Goal: Entertainment & Leisure: Consume media (video, audio)

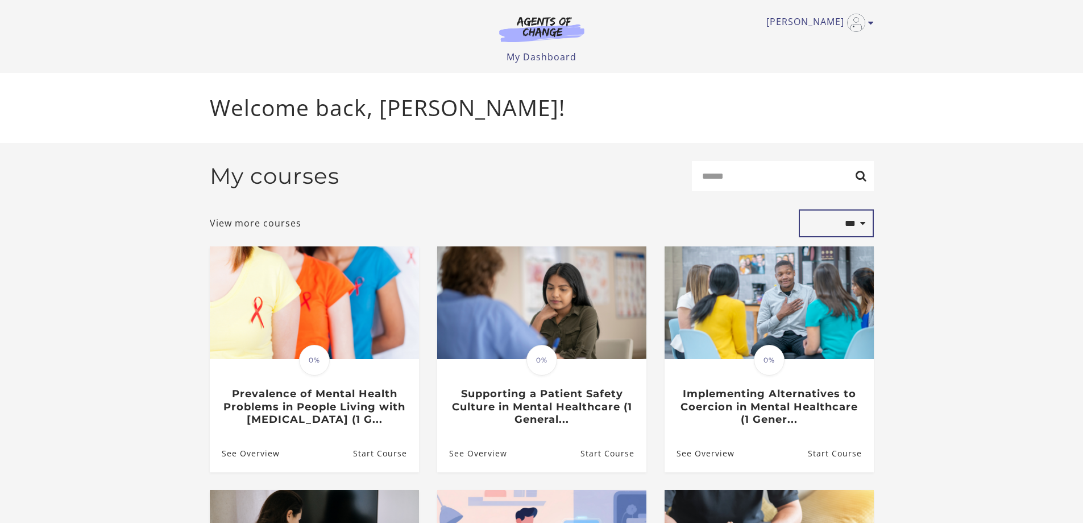
click at [862, 222] on select "**********" at bounding box center [836, 223] width 75 height 28
select select "**********"
click at [799, 212] on select "**********" at bounding box center [836, 223] width 75 height 28
click at [849, 227] on select "**********" at bounding box center [836, 223] width 75 height 28
select select "*********"
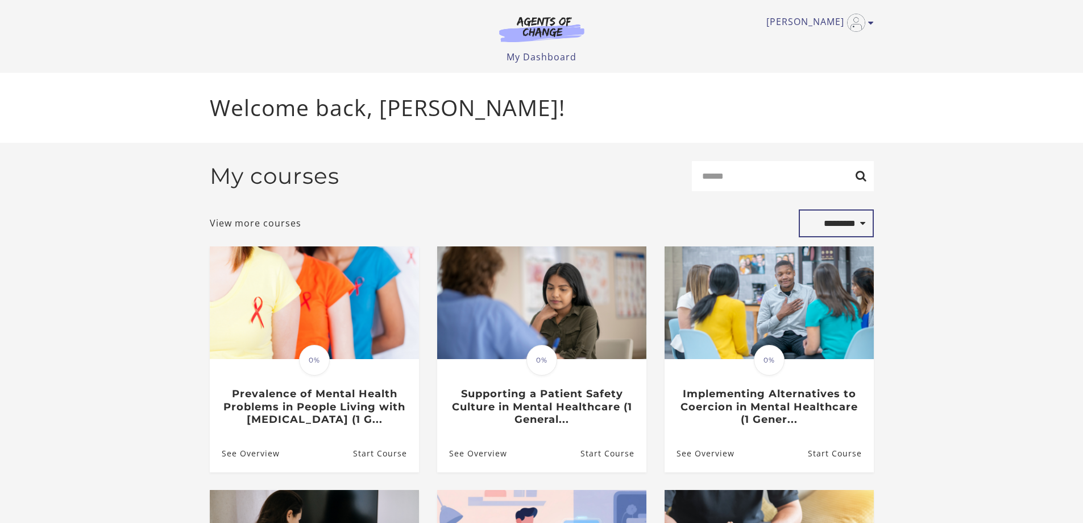
click at [799, 212] on select "**********" at bounding box center [836, 223] width 75 height 28
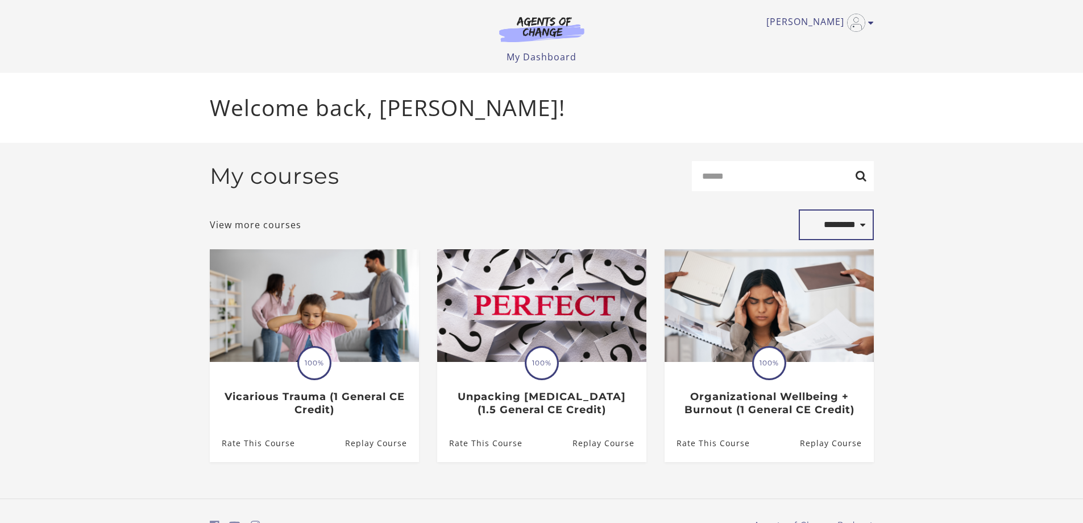
click at [853, 224] on select "**********" at bounding box center [836, 224] width 75 height 31
select select "*******"
click at [799, 212] on select "**********" at bounding box center [836, 224] width 75 height 31
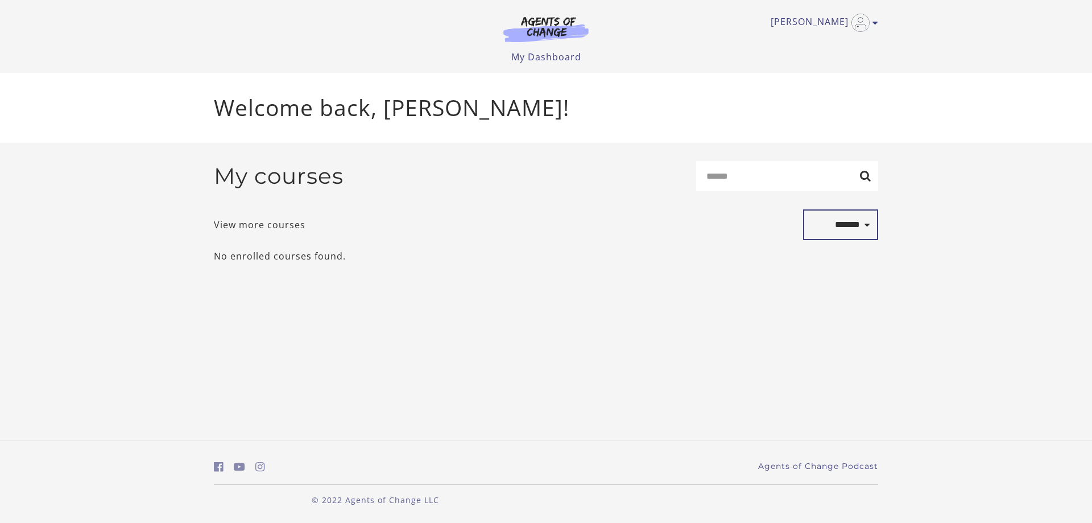
click at [839, 230] on select "**********" at bounding box center [840, 224] width 75 height 31
select select "**********"
click at [803, 212] on select "**********" at bounding box center [840, 224] width 75 height 31
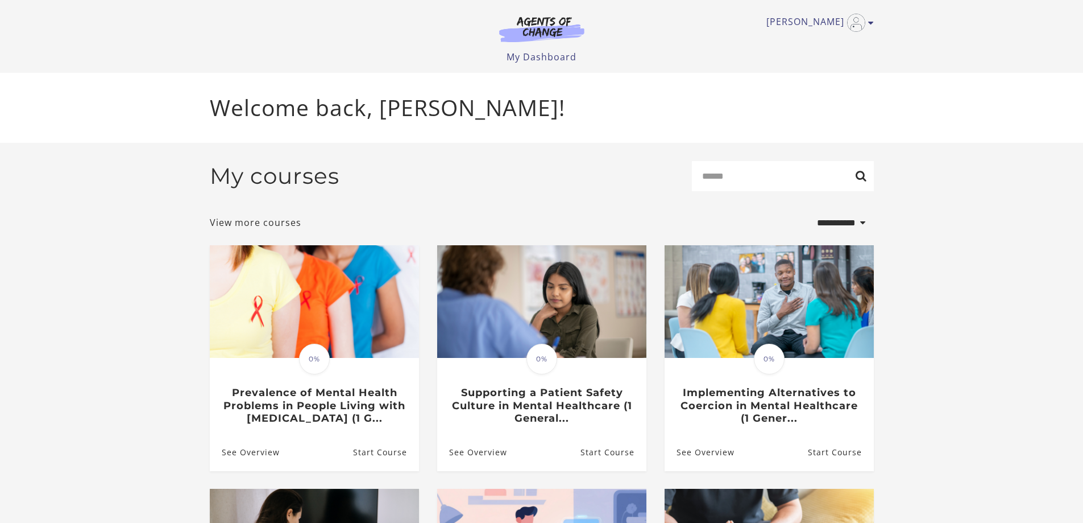
select select "**********"
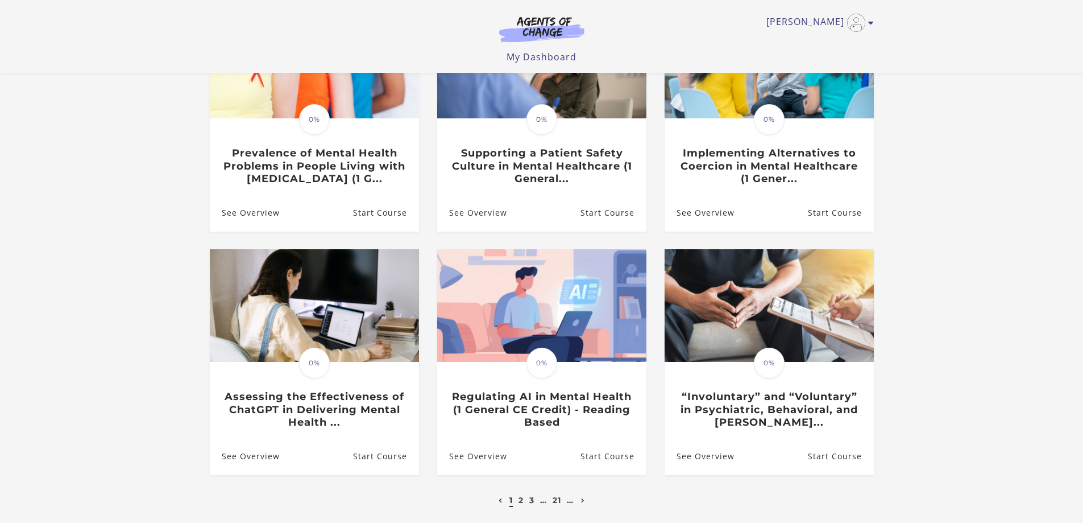
scroll to position [227, 0]
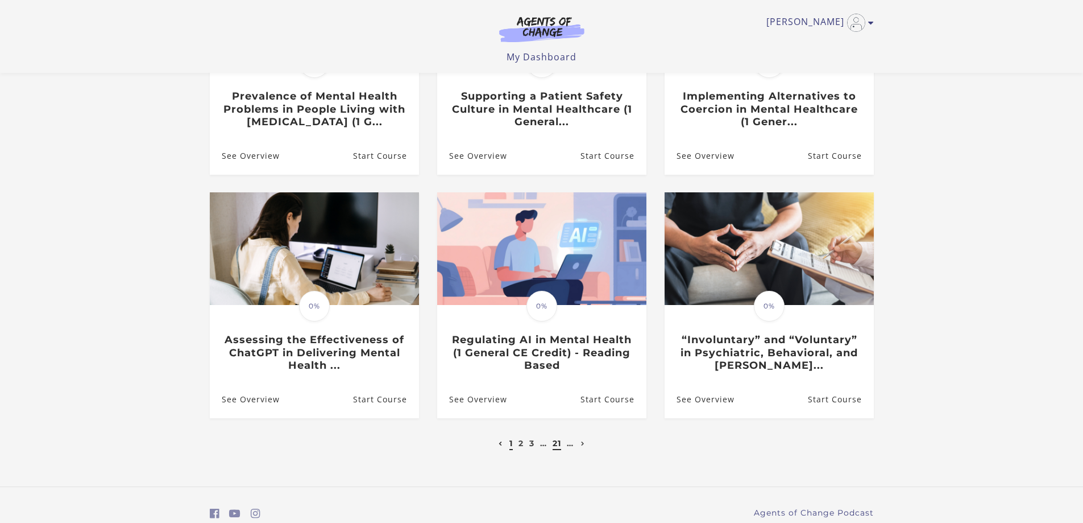
click at [553, 445] on link "21" at bounding box center [557, 443] width 9 height 10
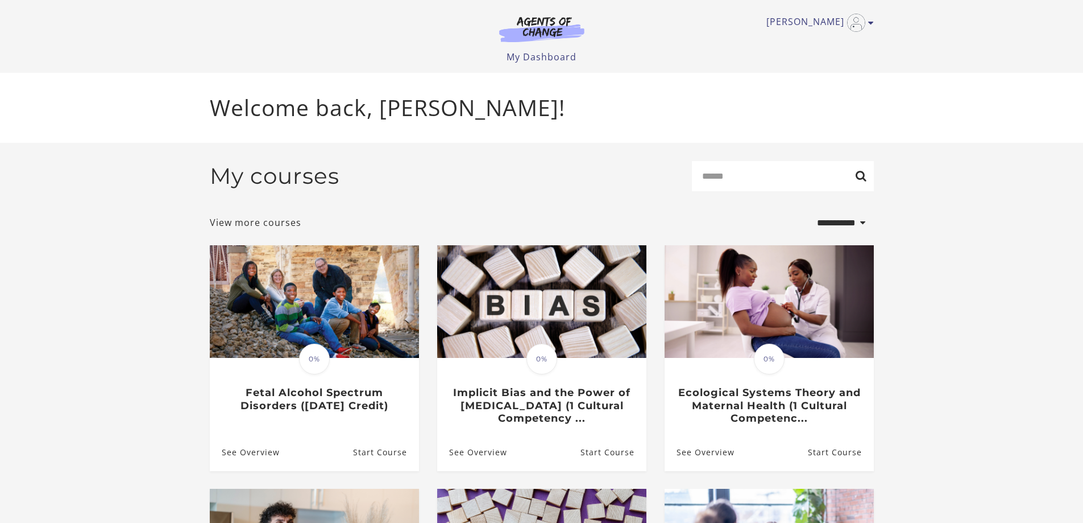
select select "**********"
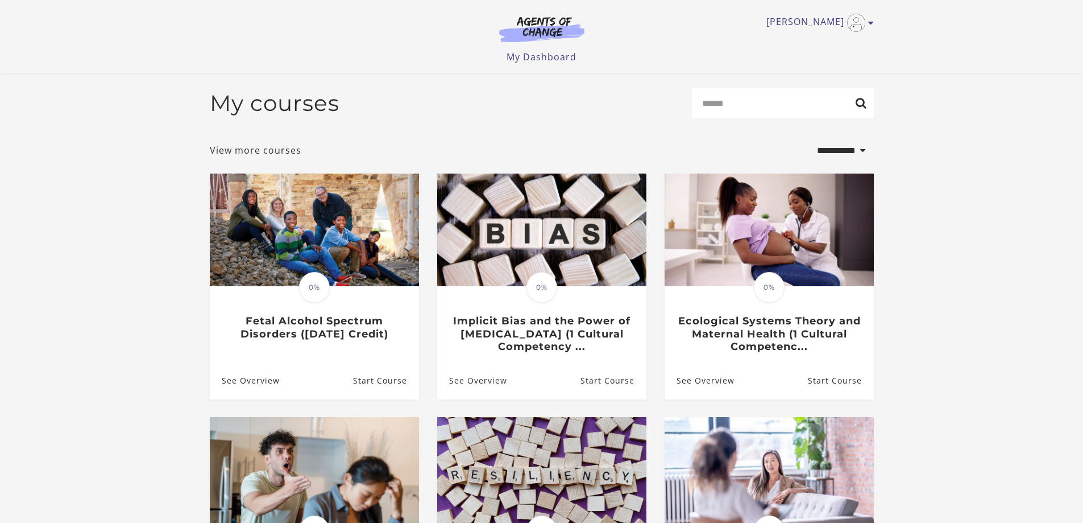
scroll to position [171, 0]
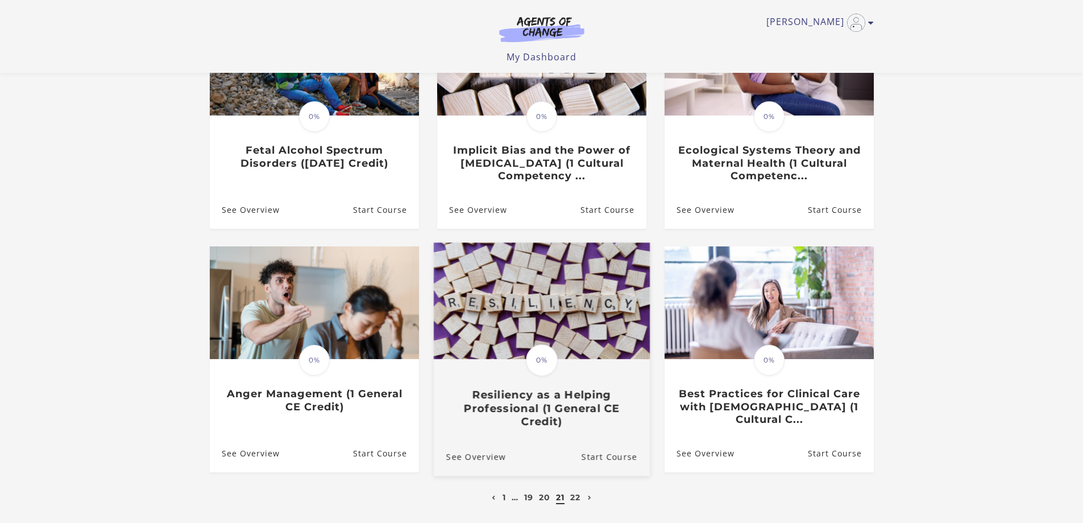
click at [555, 387] on div "Translation missing: en.liquid.partials.dashboard_course_card.progress_descript…" at bounding box center [541, 394] width 216 height 68
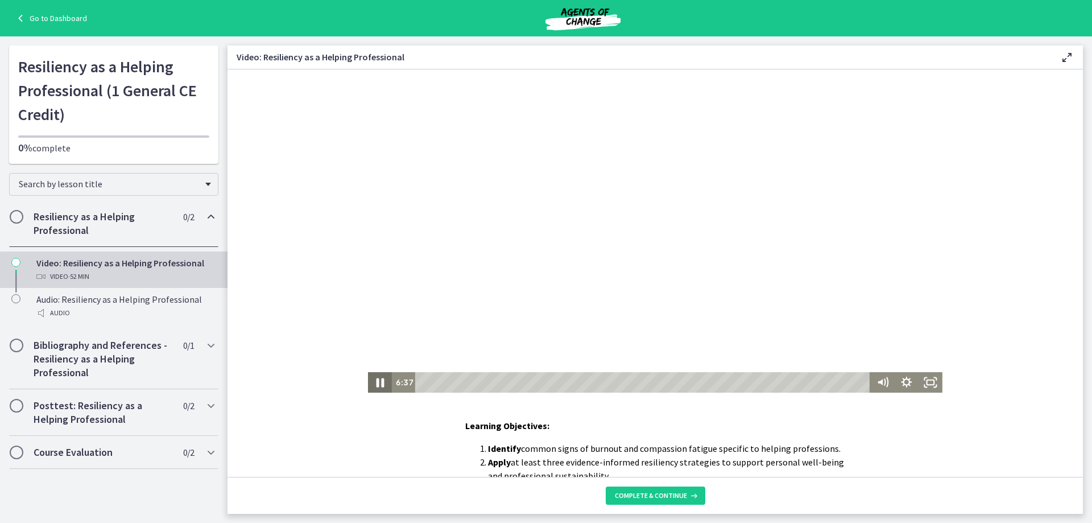
click at [376, 381] on icon "Pause" at bounding box center [380, 382] width 28 height 24
click at [466, 380] on div "5:29" at bounding box center [644, 382] width 441 height 20
click at [371, 382] on icon "Play Video" at bounding box center [381, 382] width 24 height 20
click at [377, 382] on icon "Pause" at bounding box center [380, 382] width 28 height 24
click at [370, 382] on icon "Play Video" at bounding box center [381, 382] width 24 height 20
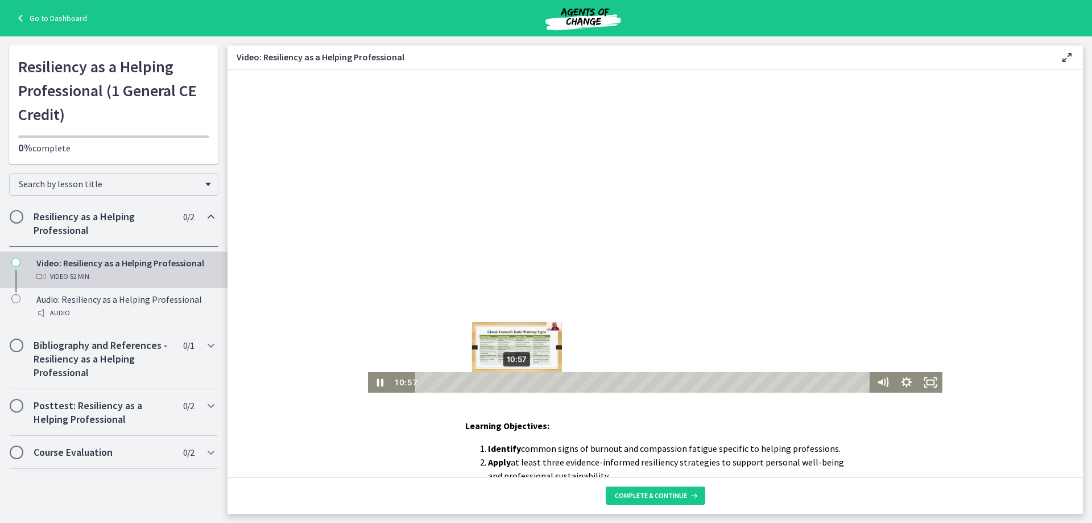
click at [513, 382] on div "10:57" at bounding box center [644, 382] width 441 height 20
click at [520, 382] on div "11:49" at bounding box center [644, 382] width 441 height 20
click at [529, 382] on div "12:53" at bounding box center [644, 382] width 441 height 20
click at [541, 382] on div "14:16" at bounding box center [644, 382] width 441 height 20
click at [552, 382] on div "15:28" at bounding box center [644, 382] width 441 height 20
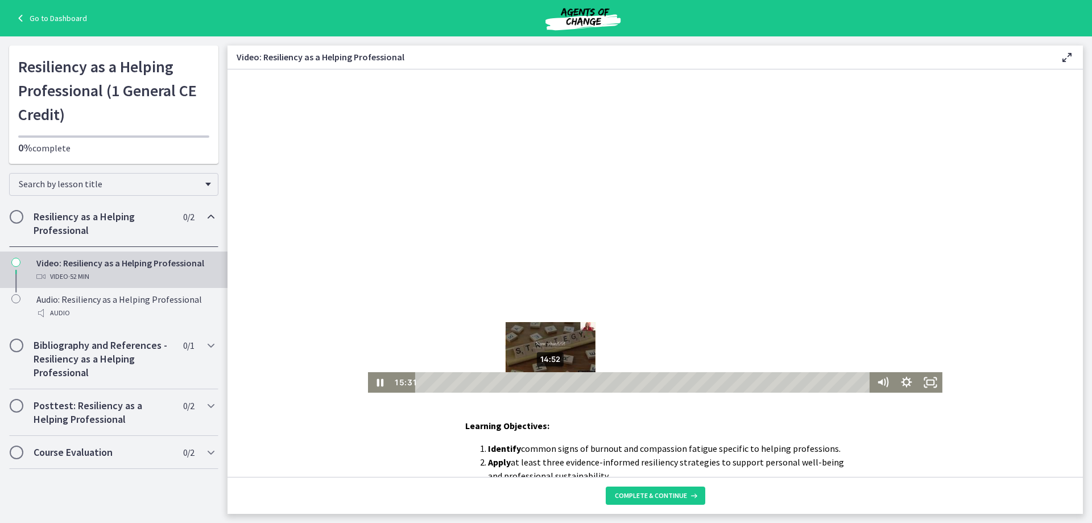
click at [547, 385] on div "14:52" at bounding box center [644, 382] width 441 height 20
click at [543, 382] on div "14:24" at bounding box center [644, 382] width 441 height 20
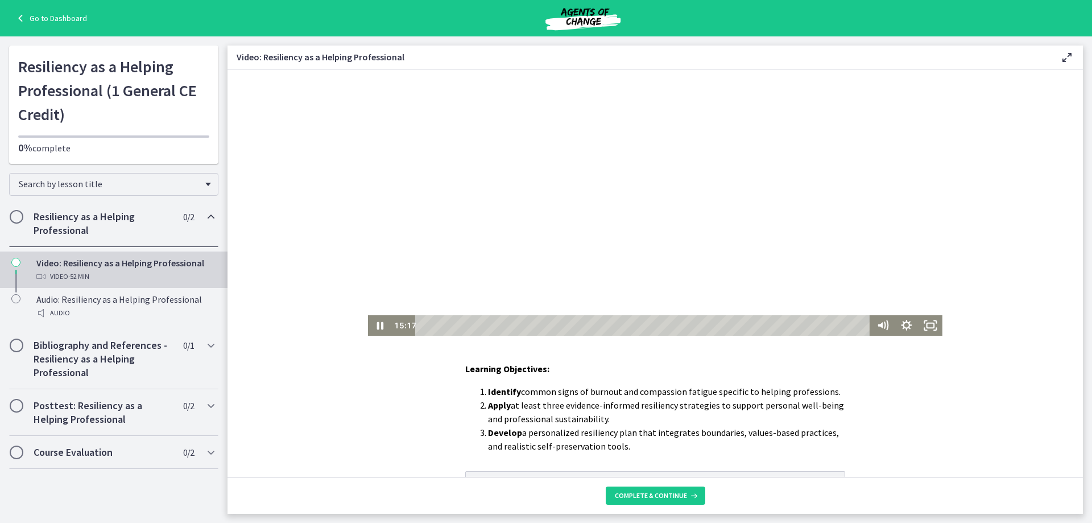
scroll to position [114, 0]
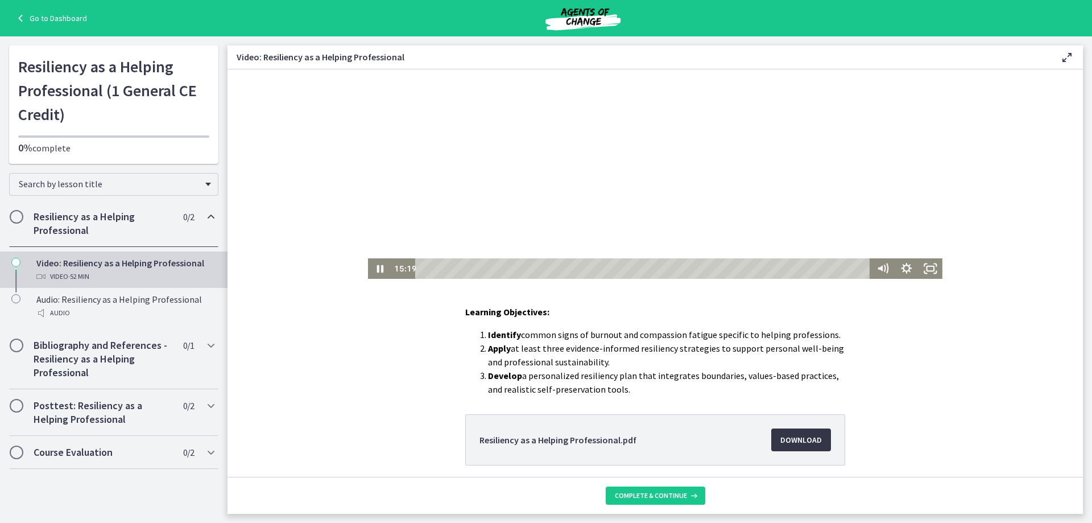
click at [780, 443] on span "Download Opens in a new window" at bounding box center [801, 440] width 42 height 14
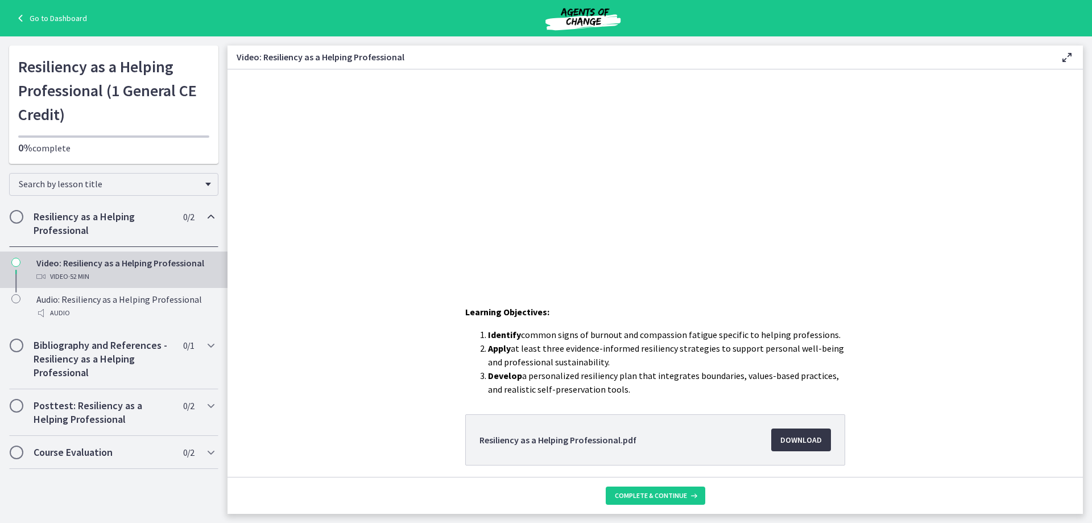
scroll to position [0, 0]
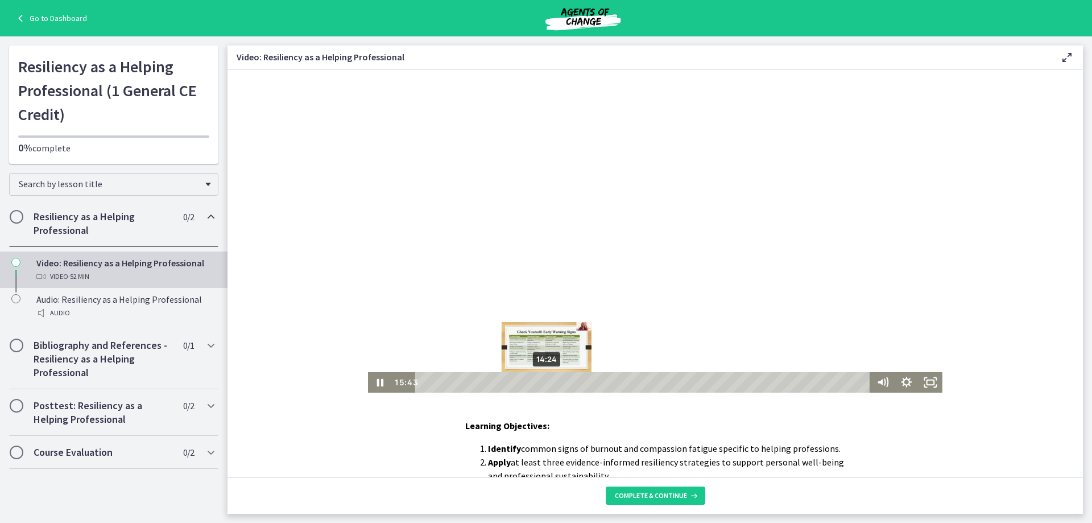
click at [543, 383] on div "14:24" at bounding box center [644, 382] width 441 height 20
click at [549, 382] on div "15:08" at bounding box center [644, 382] width 441 height 20
click at [597, 260] on div at bounding box center [655, 230] width 574 height 323
click at [550, 383] on div "Playbar" at bounding box center [553, 382] width 7 height 7
click at [373, 377] on icon "Play Video" at bounding box center [381, 382] width 24 height 20
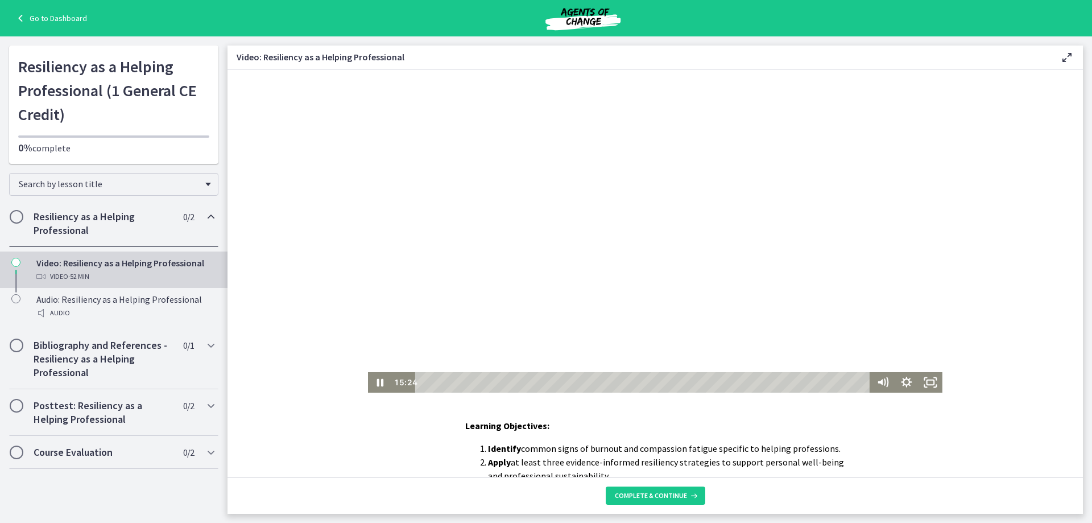
drag, startPoint x: 569, startPoint y: 260, endPoint x: 297, endPoint y: 383, distance: 298.3
click at [569, 260] on div at bounding box center [655, 230] width 574 height 323
click at [610, 276] on div at bounding box center [655, 230] width 574 height 323
click at [547, 219] on div at bounding box center [655, 230] width 574 height 323
click at [556, 384] on div "Playbar" at bounding box center [559, 382] width 7 height 7
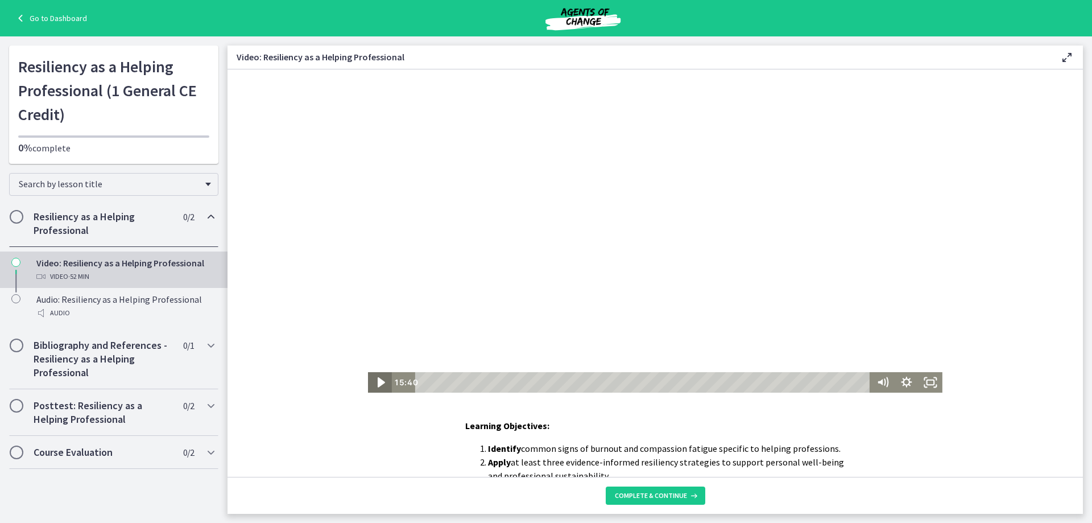
click at [371, 381] on icon "Play Video" at bounding box center [381, 382] width 28 height 24
click at [581, 286] on div at bounding box center [655, 230] width 574 height 323
click at [661, 223] on div at bounding box center [655, 230] width 574 height 323
click at [561, 380] on div "Playbar" at bounding box center [564, 382] width 7 height 7
click at [560, 381] on div "Playbar" at bounding box center [563, 382] width 7 height 7
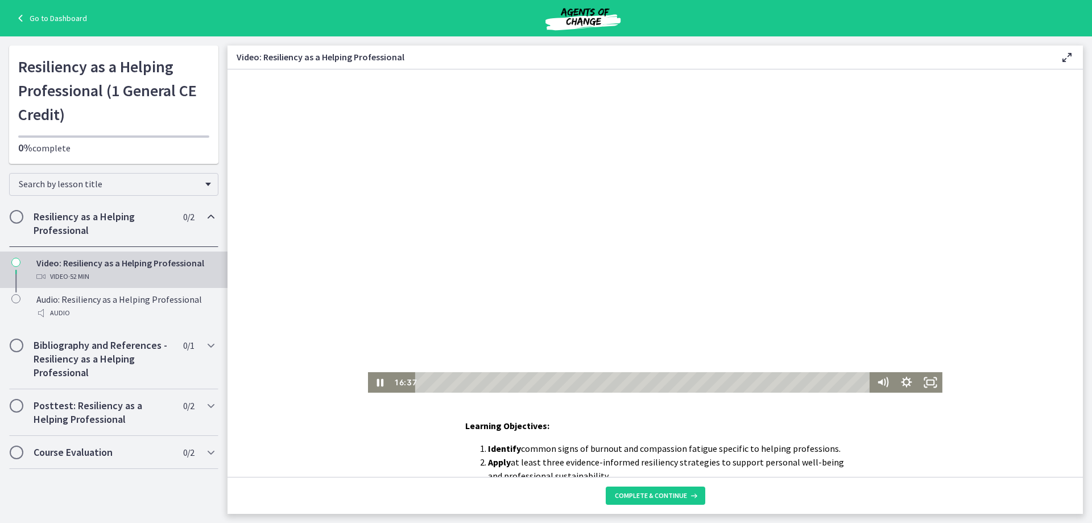
click at [719, 167] on div at bounding box center [655, 230] width 574 height 323
click at [374, 383] on icon "Play Video" at bounding box center [381, 382] width 28 height 24
click at [561, 382] on div "16:32" at bounding box center [644, 382] width 441 height 20
click at [617, 191] on div at bounding box center [655, 230] width 574 height 323
drag, startPoint x: 556, startPoint y: 189, endPoint x: 431, endPoint y: 224, distance: 129.8
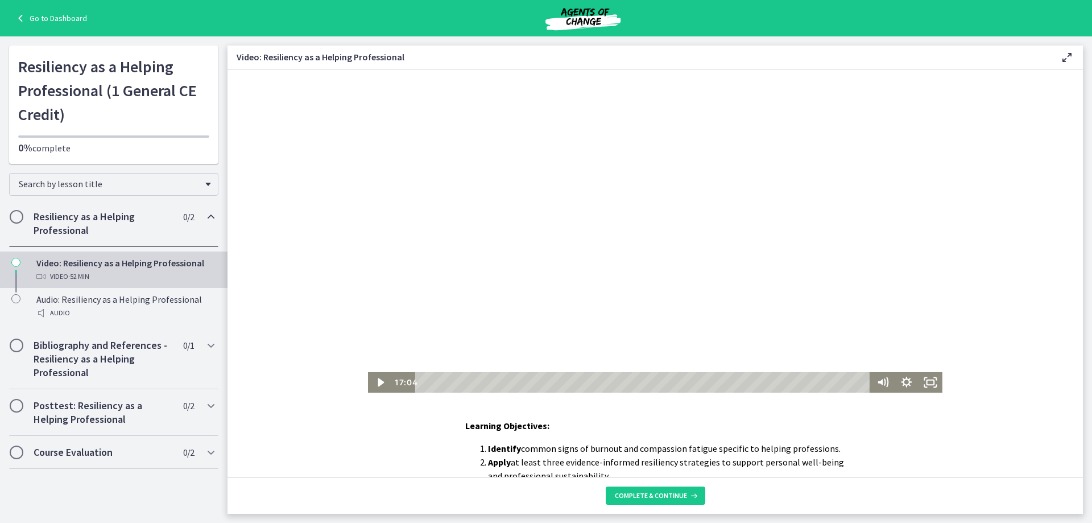
click at [556, 189] on div at bounding box center [655, 230] width 574 height 323
click at [586, 287] on div at bounding box center [655, 230] width 574 height 323
click at [585, 288] on div at bounding box center [655, 230] width 574 height 323
click at [524, 256] on div at bounding box center [655, 230] width 574 height 323
click at [378, 381] on icon "Play Video" at bounding box center [381, 382] width 6 height 9
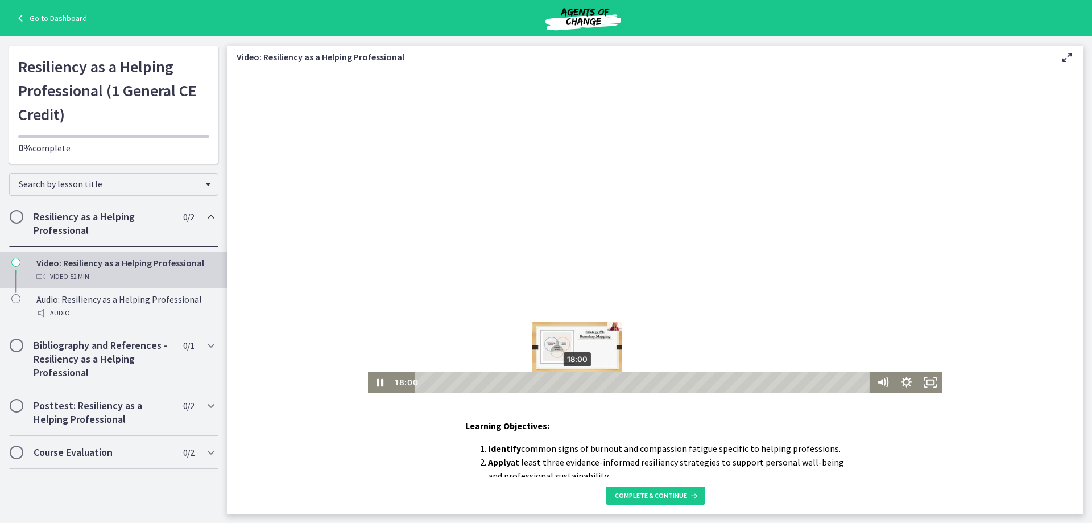
click at [573, 379] on div "18:00" at bounding box center [644, 382] width 441 height 20
click at [600, 313] on div at bounding box center [655, 230] width 574 height 323
drag, startPoint x: 573, startPoint y: 278, endPoint x: 579, endPoint y: 364, distance: 86.7
click at [573, 278] on div at bounding box center [655, 230] width 574 height 323
click at [580, 380] on div "18:52" at bounding box center [644, 382] width 441 height 20
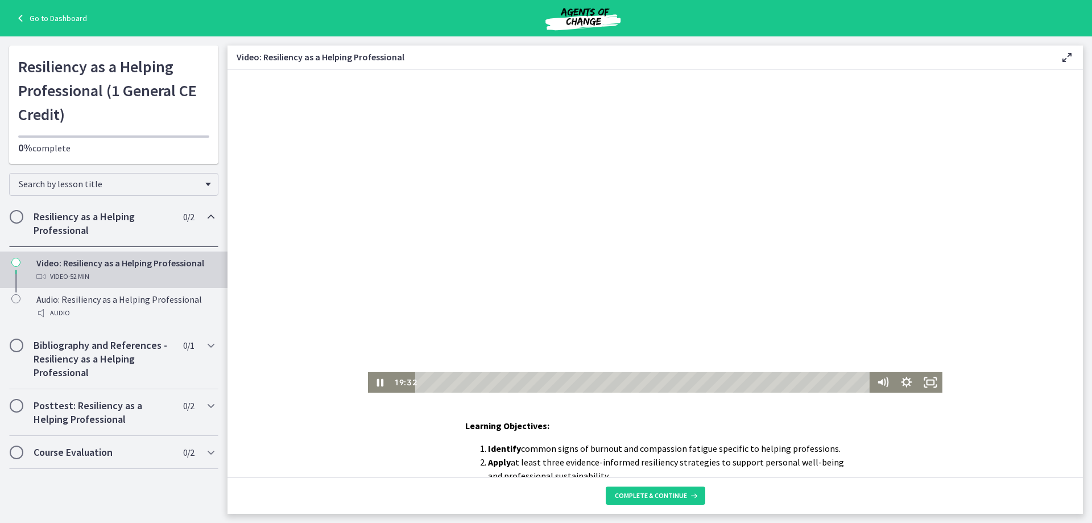
click at [498, 251] on div at bounding box center [655, 230] width 574 height 323
click at [681, 299] on div at bounding box center [655, 230] width 574 height 323
click at [673, 225] on div at bounding box center [655, 230] width 574 height 323
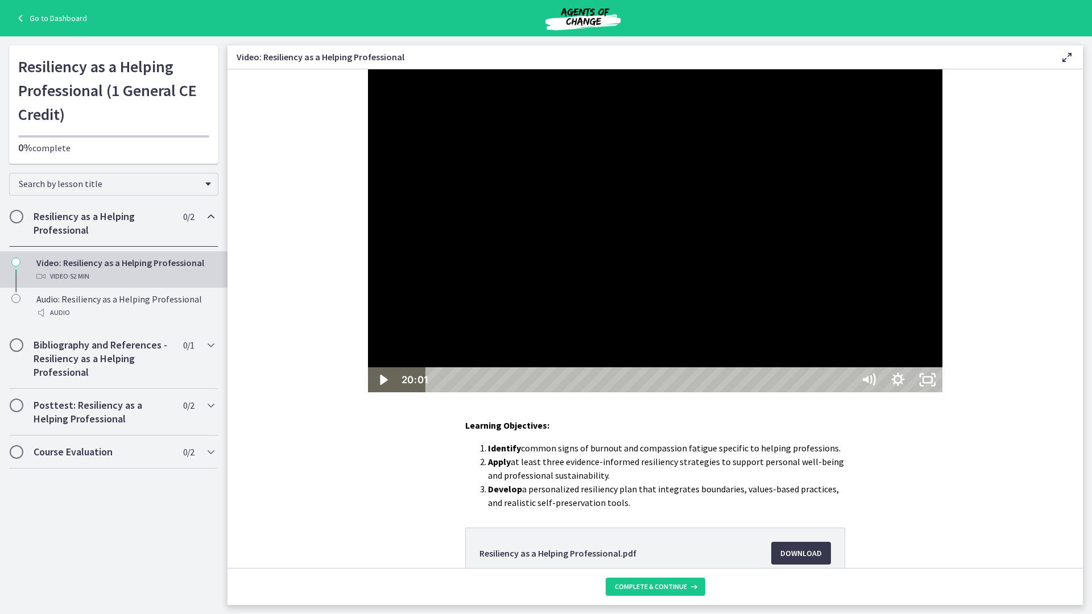
click at [368, 69] on button "Play Video: d2g9vsflpm3c72o339qg.mp4" at bounding box center [368, 69] width 1 height 1
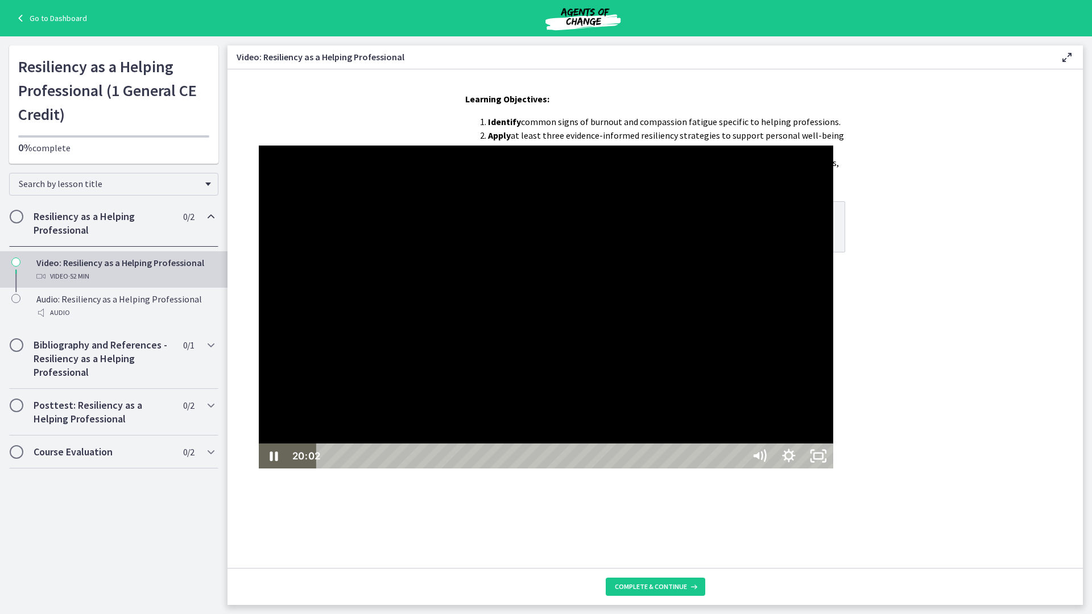
click at [673, 293] on div at bounding box center [546, 307] width 574 height 323
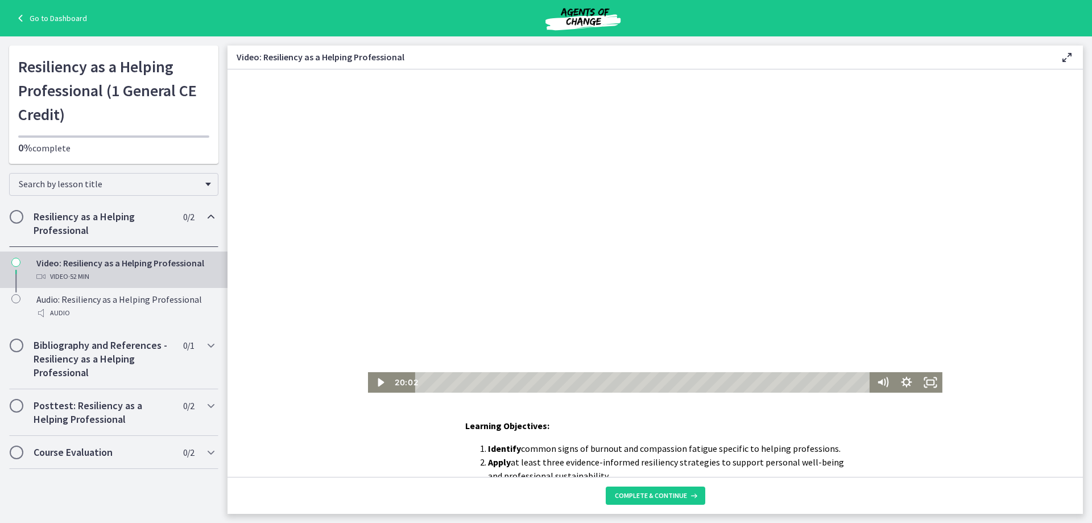
drag, startPoint x: 556, startPoint y: 85, endPoint x: 554, endPoint y: 90, distance: 6.1
click at [556, 85] on div at bounding box center [655, 230] width 574 height 323
click at [524, 254] on div at bounding box center [655, 230] width 574 height 323
click at [378, 383] on icon "Play Video" at bounding box center [381, 382] width 7 height 10
click at [617, 383] on div "Playbar" at bounding box center [620, 382] width 7 height 7
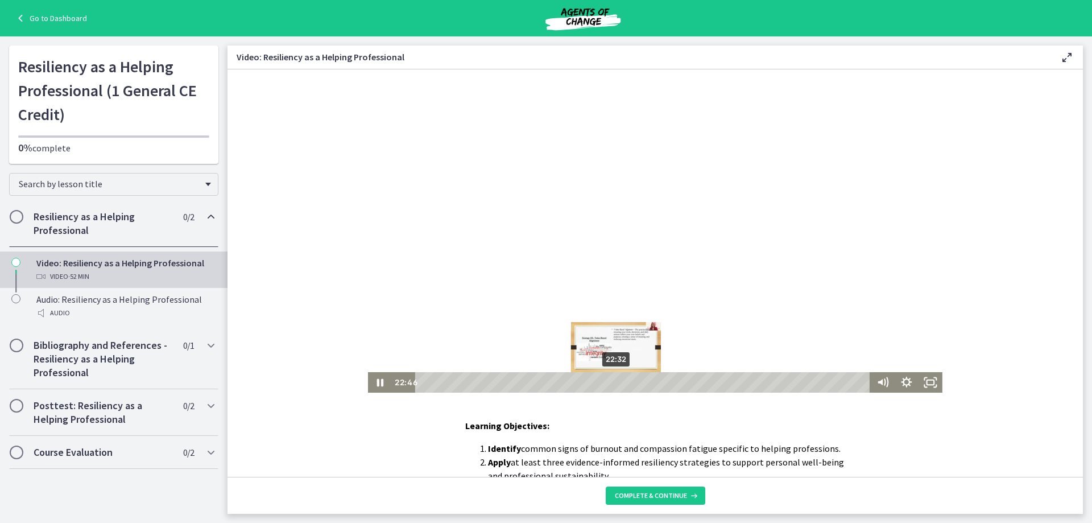
click at [614, 383] on div "Playbar" at bounding box center [617, 382] width 7 height 7
click at [613, 382] on div "22:36" at bounding box center [644, 382] width 441 height 20
click at [641, 380] on div "Playbar" at bounding box center [644, 382] width 7 height 7
click at [644, 383] on div "Playbar" at bounding box center [647, 382] width 7 height 7
click at [647, 382] on div "Playbar" at bounding box center [650, 382] width 7 height 7
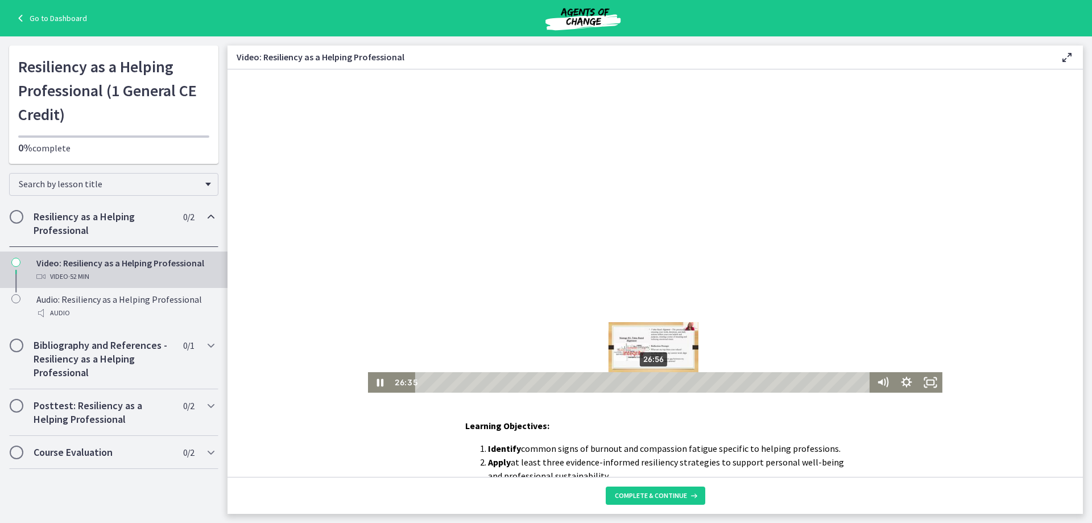
click at [649, 381] on div "26:56" at bounding box center [644, 382] width 441 height 20
click at [650, 381] on div "Playbar" at bounding box center [653, 382] width 7 height 7
click at [647, 381] on div "Playbar" at bounding box center [650, 382] width 7 height 7
click at [639, 381] on div "25:40" at bounding box center [644, 382] width 441 height 20
click at [630, 383] on div "24:40" at bounding box center [644, 382] width 441 height 20
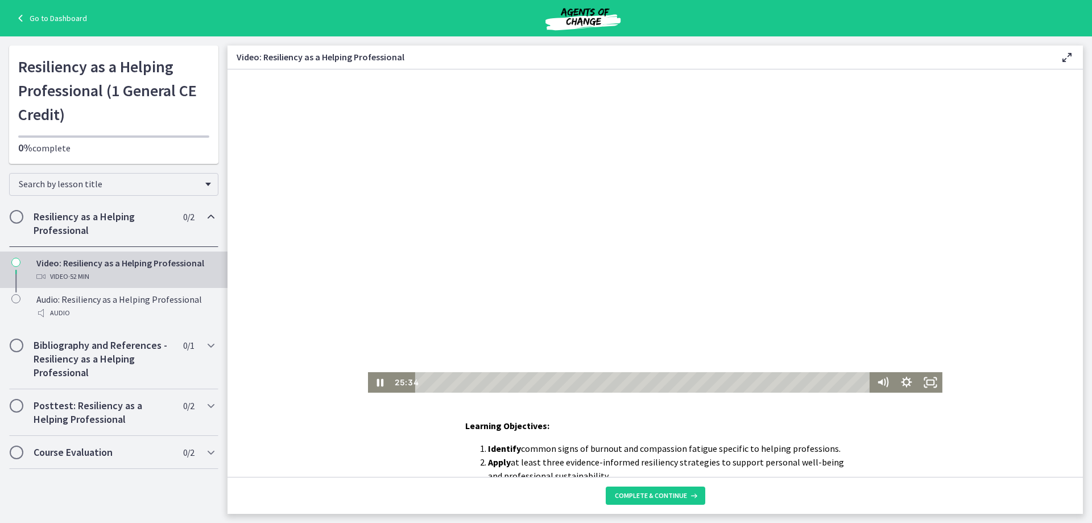
click at [551, 210] on div at bounding box center [655, 230] width 574 height 323
